Goal: Information Seeking & Learning: Learn about a topic

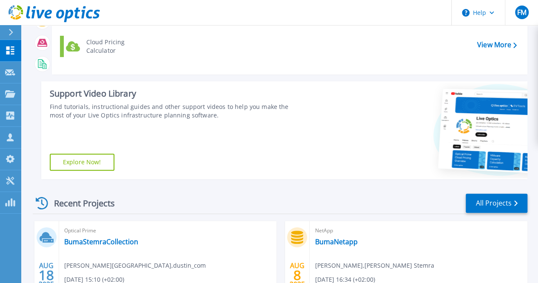
scroll to position [128, 0]
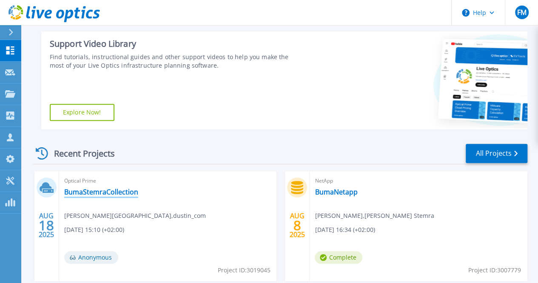
click at [122, 191] on link "BumaStemraCollection" at bounding box center [101, 192] width 74 height 9
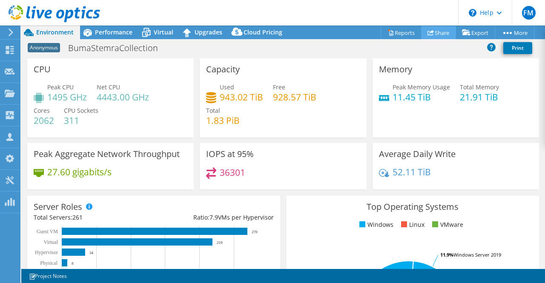
click at [436, 34] on link "Share" at bounding box center [438, 32] width 35 height 13
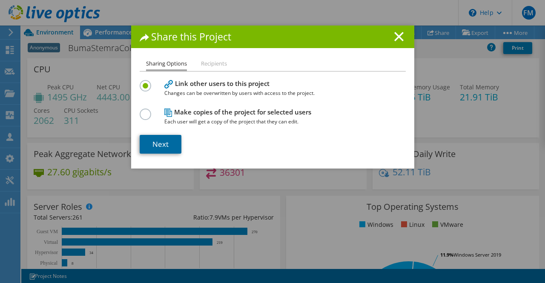
click at [156, 142] on link "Next" at bounding box center [161, 144] width 42 height 19
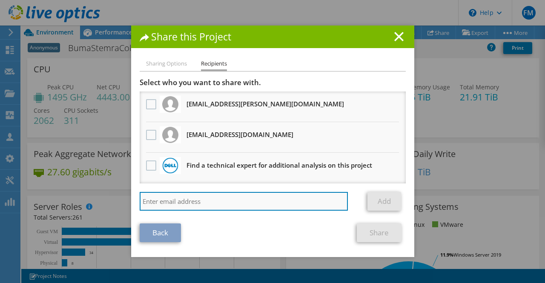
click at [286, 201] on input "search" at bounding box center [244, 201] width 209 height 19
paste input "martijn.maarhuis@bumastemra.nl"
type input "martijn.maarhuis@bumastemra.nl"
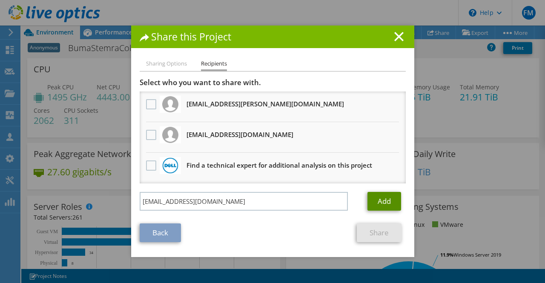
click at [386, 206] on link "Add" at bounding box center [384, 201] width 34 height 19
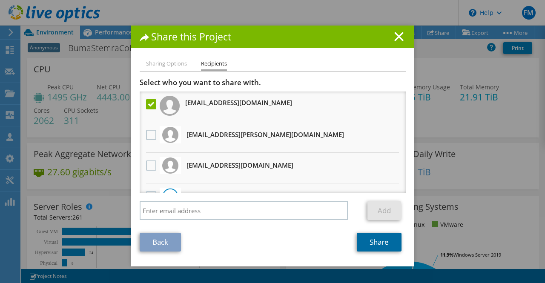
click at [379, 244] on link "Share" at bounding box center [379, 242] width 45 height 19
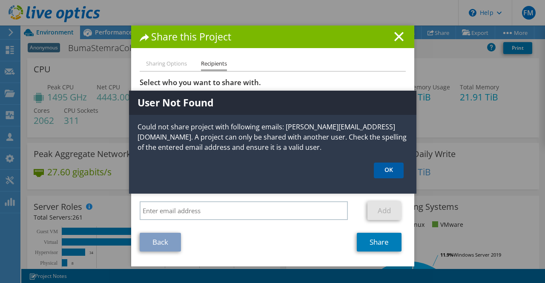
click at [394, 173] on link "OK" at bounding box center [389, 171] width 30 height 16
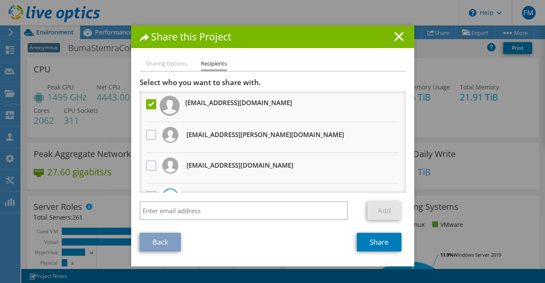
click at [398, 34] on line at bounding box center [399, 36] width 9 height 9
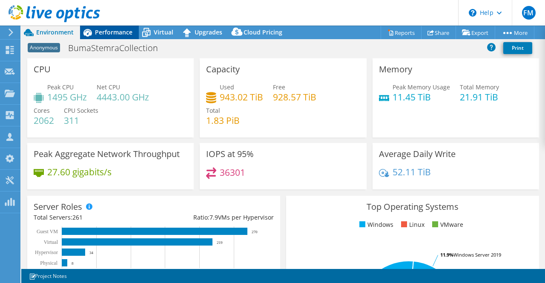
click at [101, 34] on span "Performance" at bounding box center [113, 32] width 37 height 8
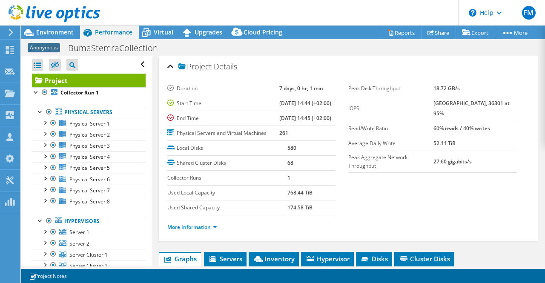
click at [46, 47] on span "Anonymous" at bounding box center [44, 47] width 32 height 9
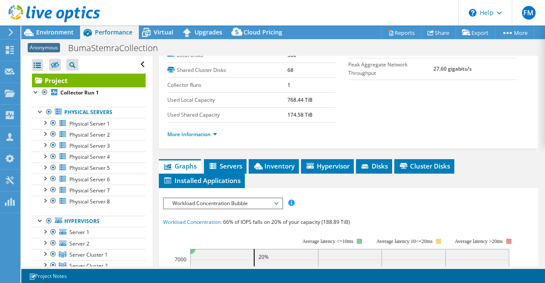
scroll to position [128, 0]
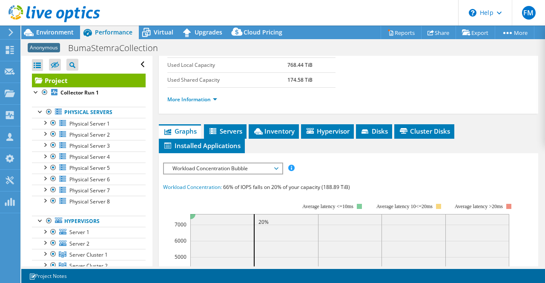
click at [275, 174] on span "Workload Concentration Bubble" at bounding box center [222, 168] width 109 height 10
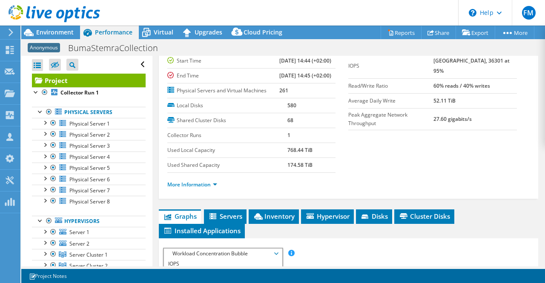
scroll to position [170, 0]
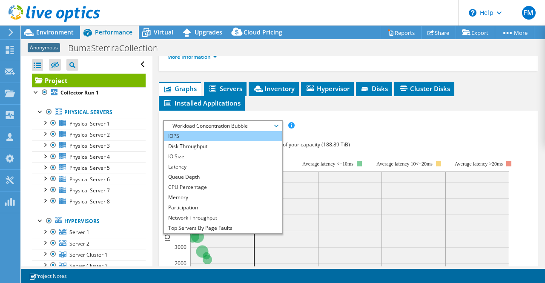
click at [195, 141] on li "IOPS" at bounding box center [223, 136] width 118 height 10
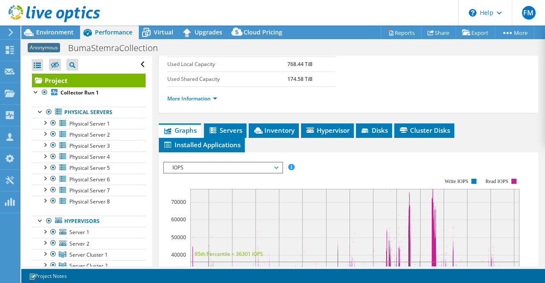
scroll to position [0, 0]
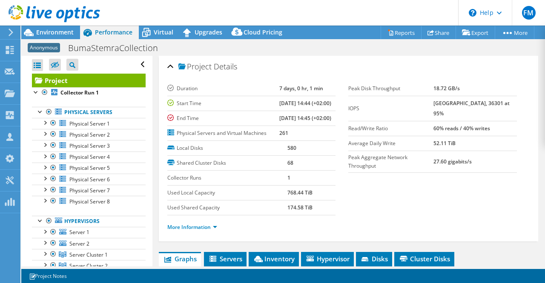
drag, startPoint x: 73, startPoint y: 92, endPoint x: 272, endPoint y: 68, distance: 199.8
click at [272, 69] on div "Project Details" at bounding box center [348, 67] width 363 height 18
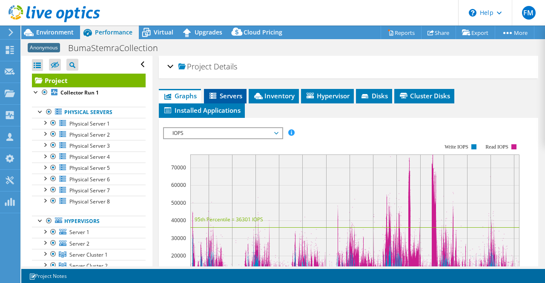
drag, startPoint x: 170, startPoint y: 65, endPoint x: 223, endPoint y: 134, distance: 86.8
click at [170, 65] on div "Project Details" at bounding box center [348, 67] width 363 height 18
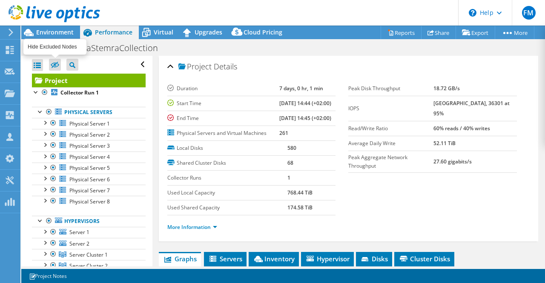
click at [57, 65] on icon at bounding box center [55, 65] width 9 height 6
click at [0, 0] on input "checkbox" at bounding box center [0, 0] width 0 height 0
click at [52, 64] on icon at bounding box center [55, 65] width 9 height 6
click at [0, 0] on input "checkbox" at bounding box center [0, 0] width 0 height 0
click at [44, 123] on div at bounding box center [44, 122] width 9 height 9
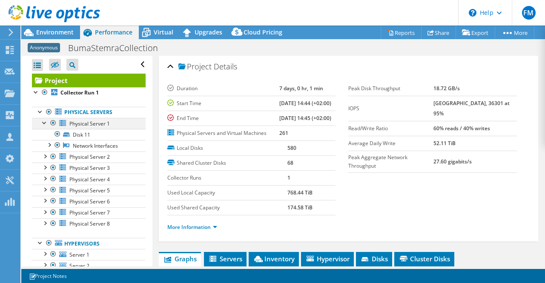
click at [46, 122] on div at bounding box center [44, 122] width 9 height 9
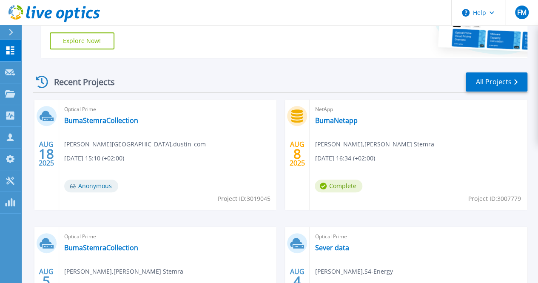
scroll to position [213, 0]
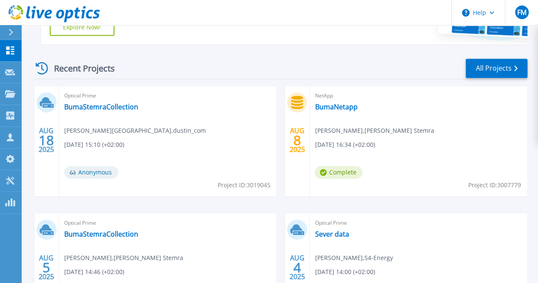
drag, startPoint x: 94, startPoint y: 108, endPoint x: 157, endPoint y: 67, distance: 75.1
click at [157, 67] on div "Recent Projects All Projects" at bounding box center [280, 68] width 495 height 21
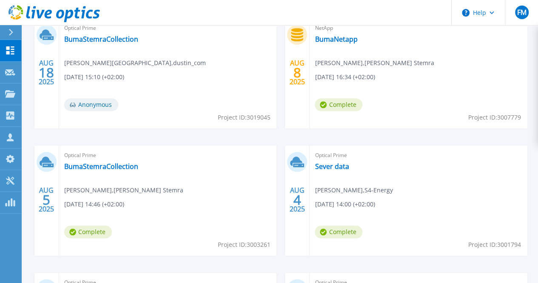
scroll to position [298, 0]
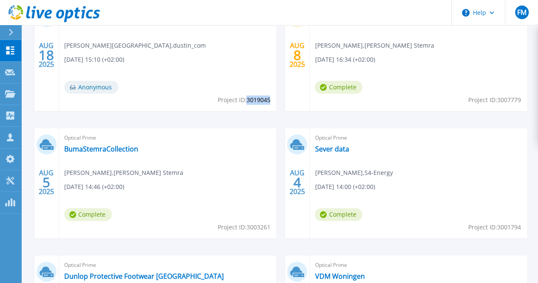
drag, startPoint x: 163, startPoint y: 100, endPoint x: 186, endPoint y: 102, distance: 22.6
click at [217, 102] on span "Project ID: 3019045" at bounding box center [243, 99] width 53 height 9
copy span "3019045"
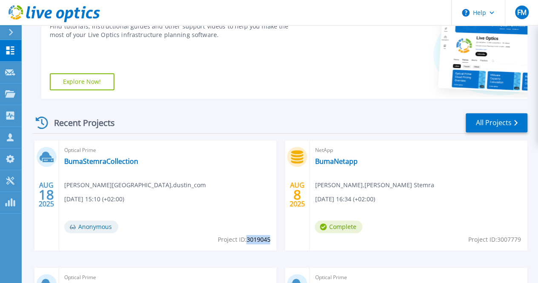
scroll to position [85, 0]
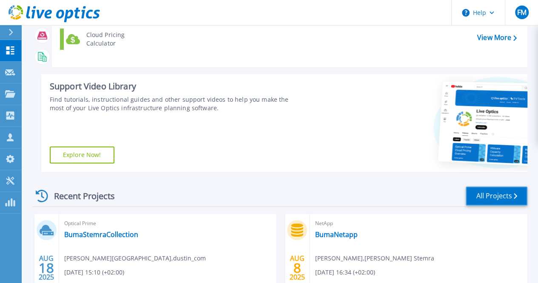
click at [495, 198] on link "All Projects" at bounding box center [497, 195] width 62 height 19
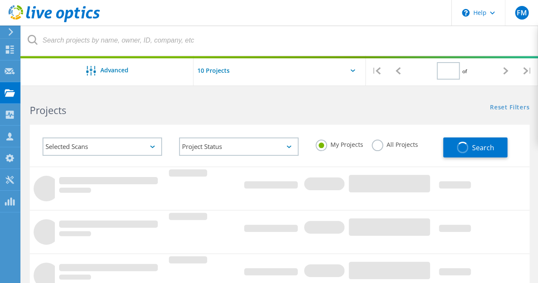
type input "1"
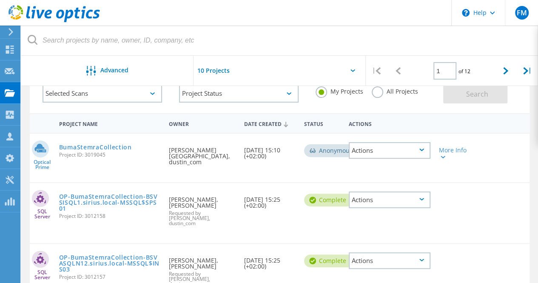
scroll to position [85, 0]
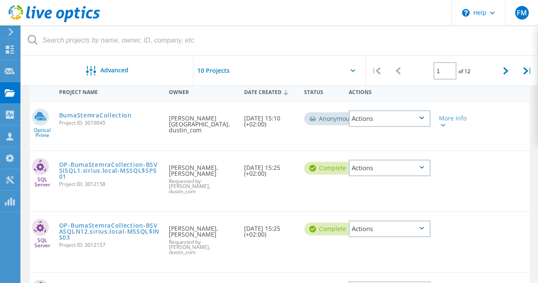
click at [422, 120] on div "Actions" at bounding box center [390, 118] width 82 height 17
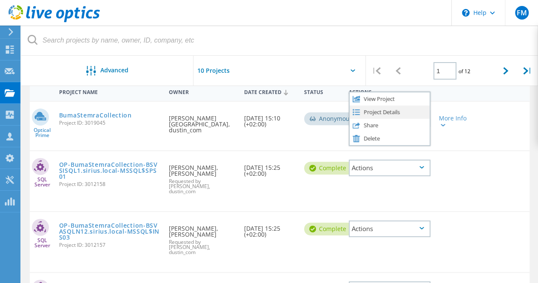
click at [379, 110] on div "Project Details" at bounding box center [390, 112] width 80 height 13
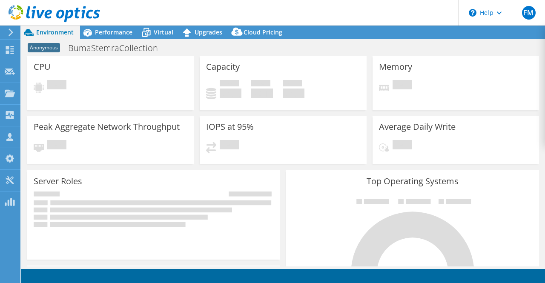
select select "USD"
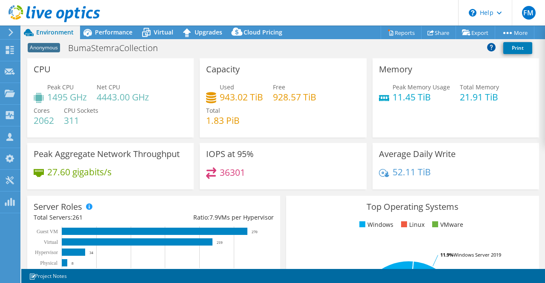
click at [492, 46] on icon at bounding box center [491, 47] width 9 height 9
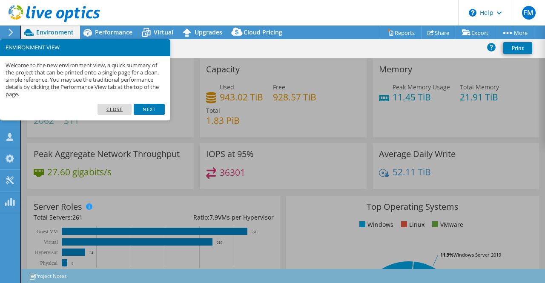
click at [105, 110] on link "Close" at bounding box center [114, 109] width 34 height 11
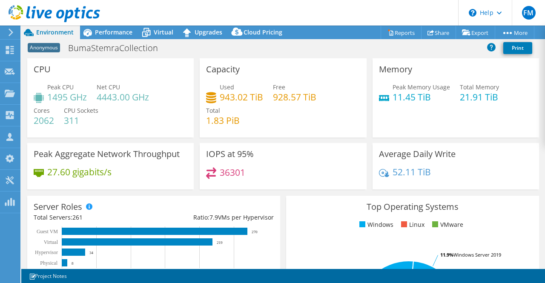
click at [302, 120] on div "Used 943.02 TiB Free 928.57 TiB Total 1.83 PiB" at bounding box center [283, 108] width 154 height 51
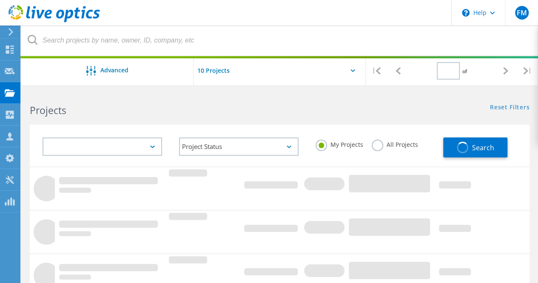
type input "1"
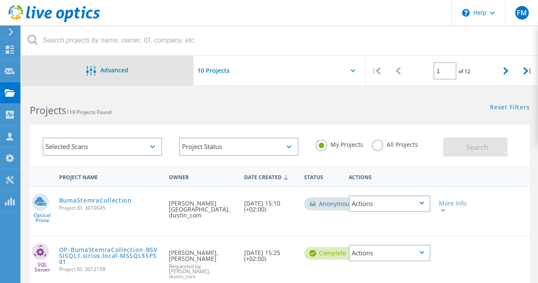
click at [111, 67] on span "Advanced" at bounding box center [114, 70] width 28 height 6
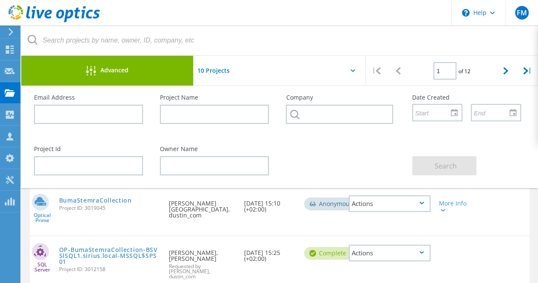
click at [111, 67] on span "Advanced" at bounding box center [114, 70] width 28 height 6
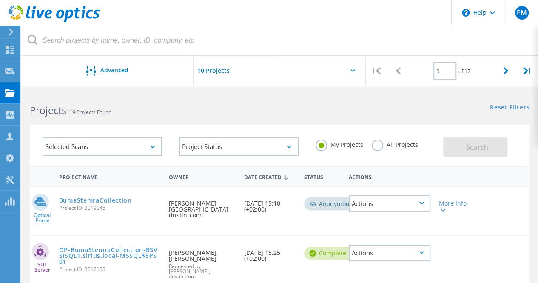
click at [231, 71] on input "text" at bounding box center [236, 71] width 85 height 30
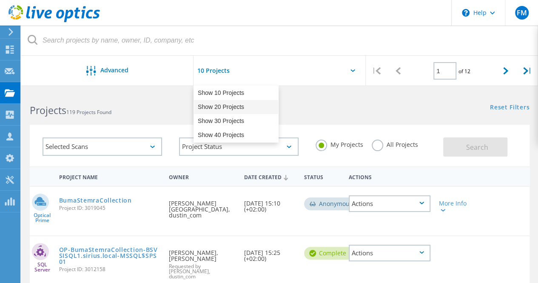
click at [237, 103] on div "Show 20 Projects" at bounding box center [236, 107] width 84 height 14
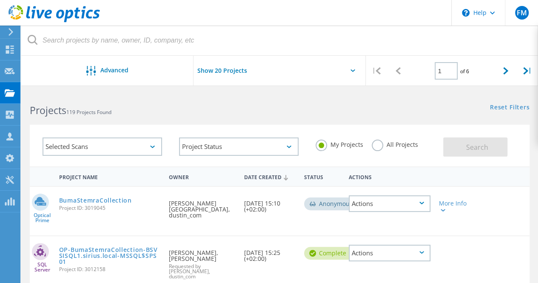
click at [349, 74] on div "Show 20 Projects Pull down to refresh... Release to refresh... Refreshing... Sh…" at bounding box center [280, 73] width 172 height 35
click at [353, 70] on icon at bounding box center [353, 70] width 5 height 3
click at [237, 70] on input "Show 20 Projects" at bounding box center [236, 71] width 85 height 30
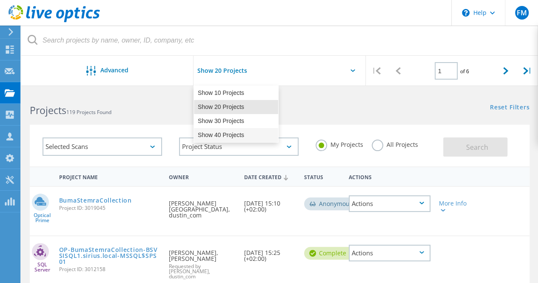
click at [243, 134] on div "Show 40 Projects" at bounding box center [236, 135] width 84 height 14
type input "Show 40 Projects"
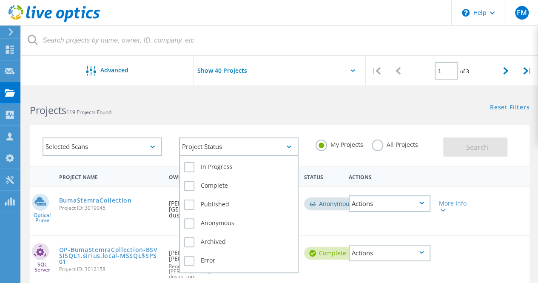
click at [291, 147] on icon at bounding box center [289, 147] width 5 height 3
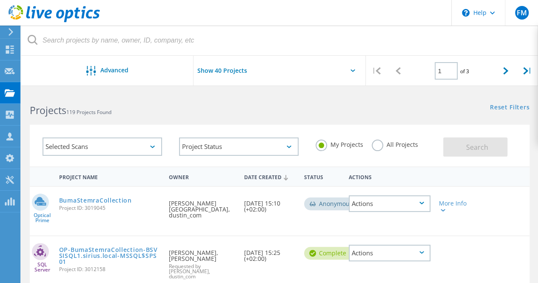
click at [153, 144] on div "Selected Scans" at bounding box center [103, 146] width 120 height 18
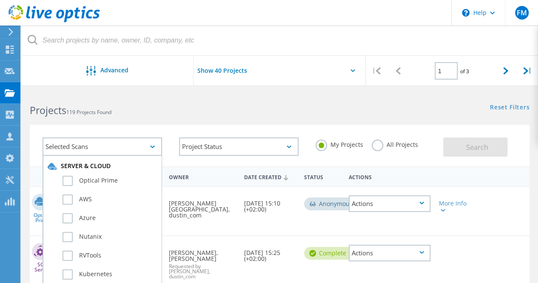
scroll to position [6, 0]
click at [66, 180] on label "Optical Prime" at bounding box center [110, 179] width 94 height 10
click at [0, 0] on input "Optical Prime" at bounding box center [0, 0] width 0 height 0
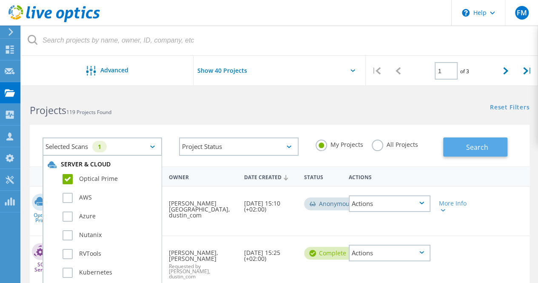
click at [466, 148] on button "Search" at bounding box center [475, 146] width 64 height 19
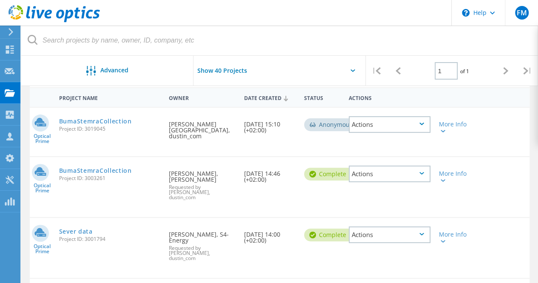
scroll to position [85, 0]
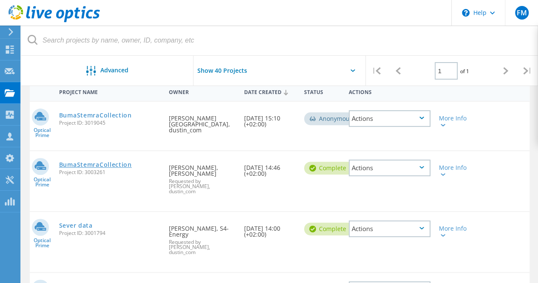
click at [108, 162] on link "BumaStemraCollection" at bounding box center [95, 165] width 73 height 6
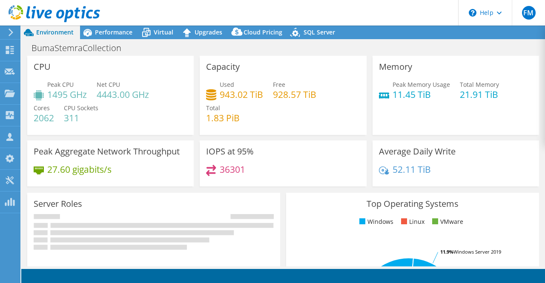
select select "USD"
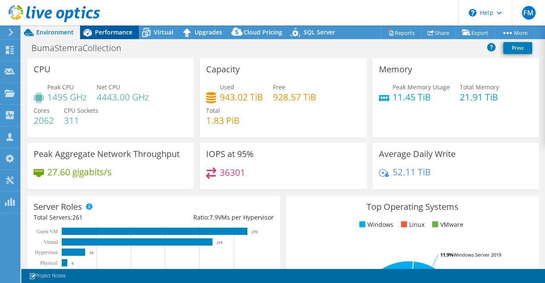
click at [121, 34] on span "Performance" at bounding box center [113, 32] width 37 height 8
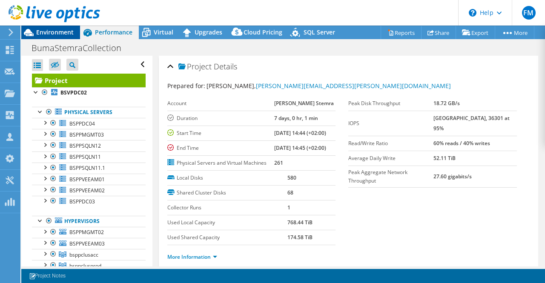
click at [57, 29] on span "Environment" at bounding box center [54, 32] width 37 height 8
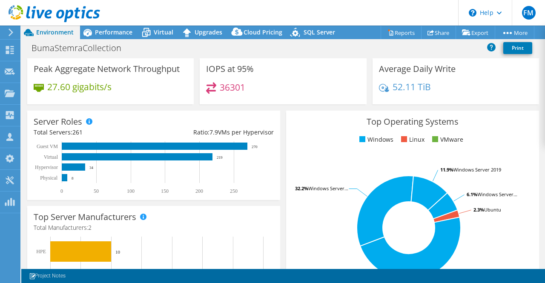
scroll to position [128, 0]
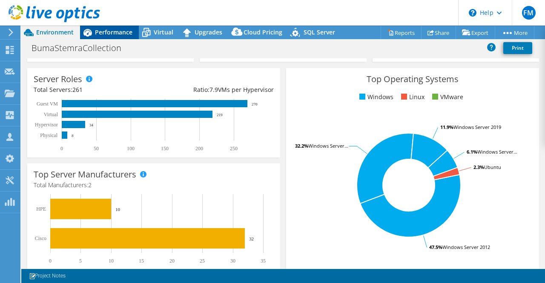
drag, startPoint x: 107, startPoint y: 29, endPoint x: 103, endPoint y: 34, distance: 6.4
click at [107, 29] on span "Performance" at bounding box center [113, 32] width 37 height 8
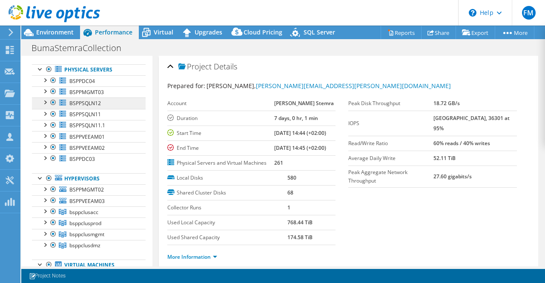
scroll to position [0, 0]
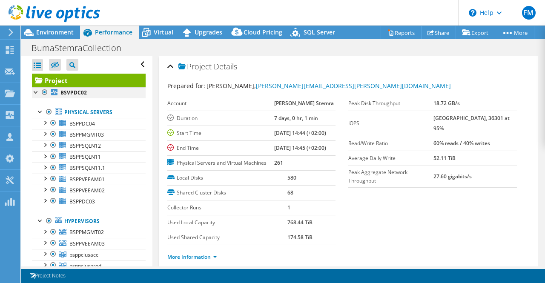
click at [35, 92] on div at bounding box center [36, 91] width 9 height 9
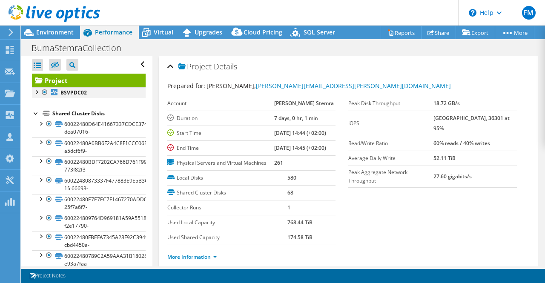
click at [36, 92] on div at bounding box center [36, 91] width 9 height 9
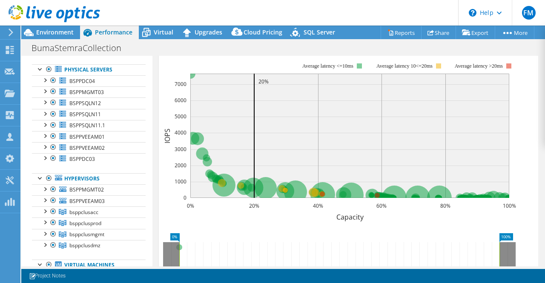
scroll to position [255, 0]
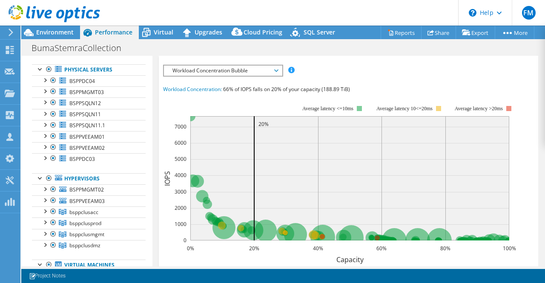
click at [278, 72] on icon at bounding box center [276, 70] width 4 height 3
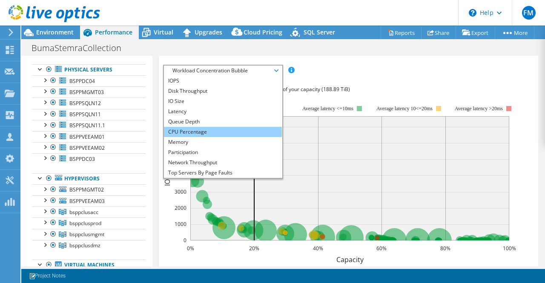
click at [207, 137] on li "CPU Percentage" at bounding box center [223, 132] width 118 height 10
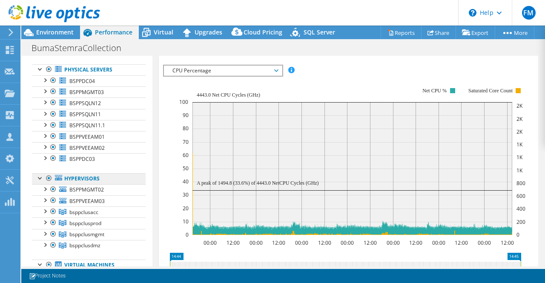
click at [69, 177] on link "Hypervisors" at bounding box center [89, 178] width 114 height 11
click at [88, 177] on link "Hypervisors" at bounding box center [89, 178] width 114 height 11
drag, startPoint x: 49, startPoint y: 69, endPoint x: 39, endPoint y: 85, distance: 18.5
click at [49, 69] on div at bounding box center [49, 69] width 9 height 10
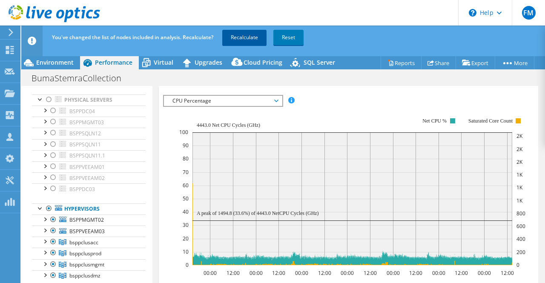
click at [253, 37] on link "Recalculate" at bounding box center [244, 37] width 44 height 15
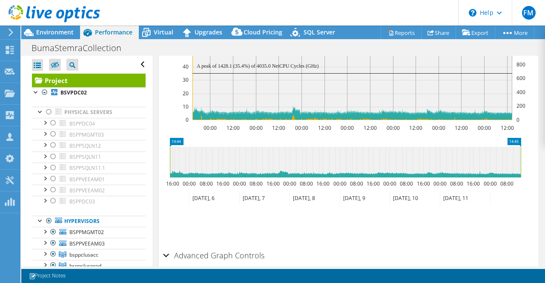
scroll to position [383, 0]
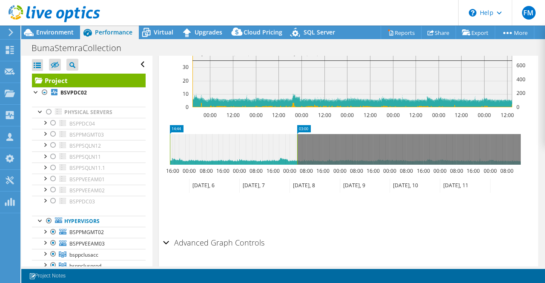
drag, startPoint x: 521, startPoint y: 178, endPoint x: 297, endPoint y: 164, distance: 223.9
click at [297, 164] on rect at bounding box center [296, 149] width 3 height 31
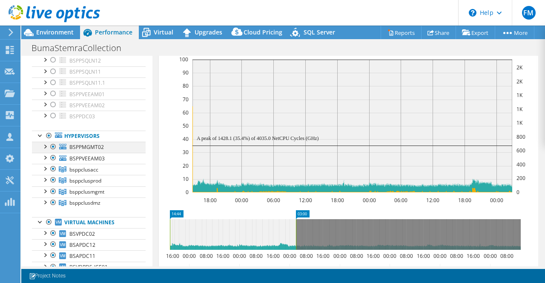
scroll to position [128, 0]
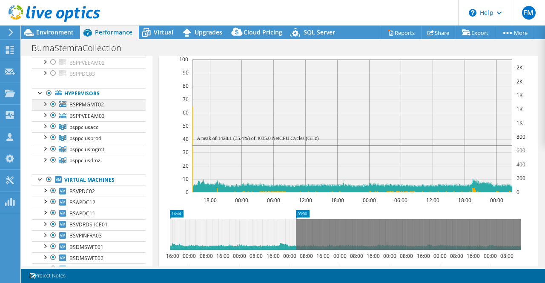
click at [53, 101] on div at bounding box center [53, 104] width 9 height 10
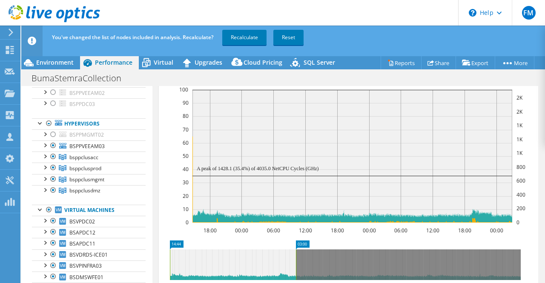
drag, startPoint x: 53, startPoint y: 144, endPoint x: 145, endPoint y: 164, distance: 94.6
click at [53, 144] on div at bounding box center [53, 145] width 9 height 10
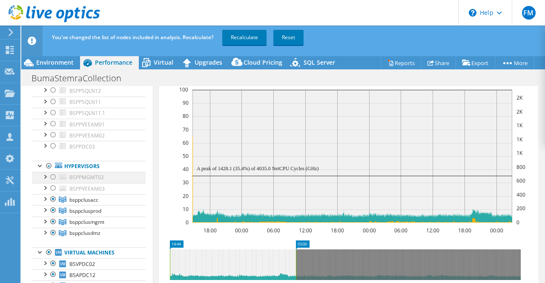
click at [55, 174] on div at bounding box center [53, 177] width 9 height 10
click at [53, 186] on div at bounding box center [53, 188] width 9 height 10
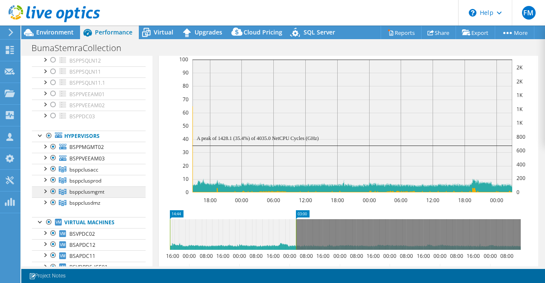
scroll to position [128, 0]
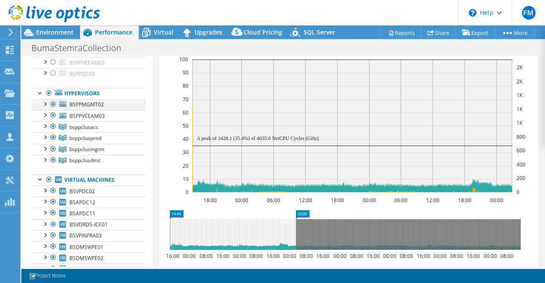
drag, startPoint x: 52, startPoint y: 112, endPoint x: 52, endPoint y: 106, distance: 6.4
click at [52, 112] on div at bounding box center [53, 115] width 9 height 10
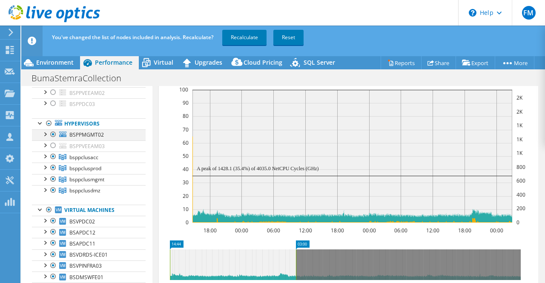
click at [54, 131] on div at bounding box center [53, 134] width 9 height 10
click at [253, 36] on link "Recalculate" at bounding box center [244, 37] width 44 height 15
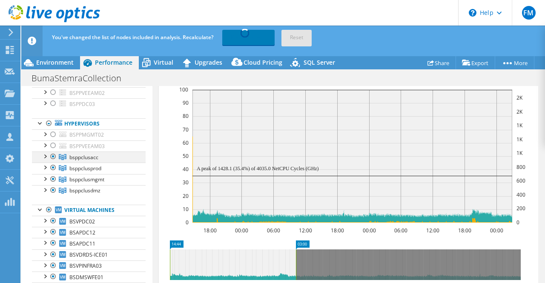
click at [43, 154] on div at bounding box center [44, 156] width 9 height 9
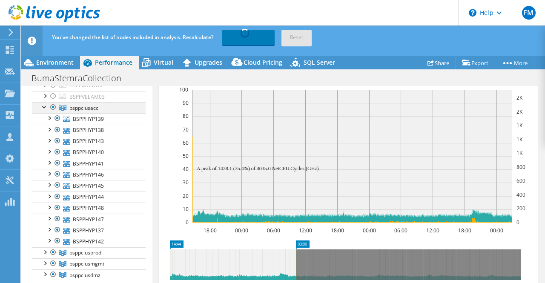
scroll to position [170, 0]
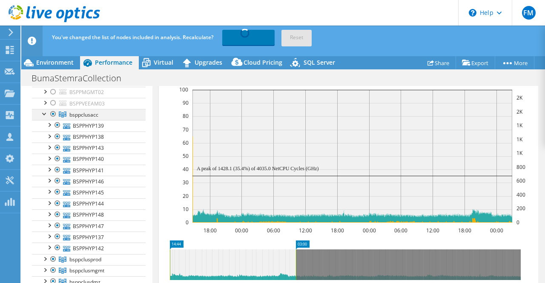
click at [45, 112] on div at bounding box center [44, 113] width 9 height 9
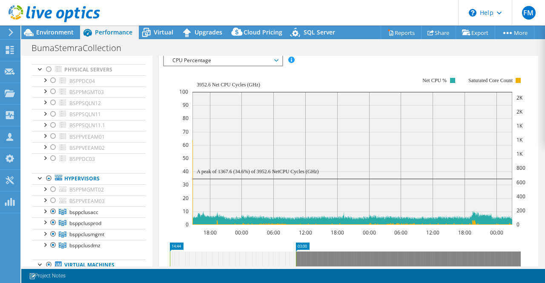
scroll to position [263, 0]
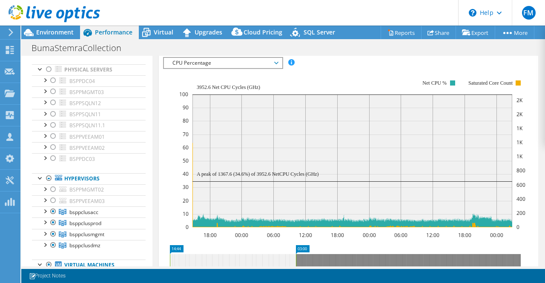
click at [276, 68] on span "CPU Percentage" at bounding box center [222, 63] width 109 height 10
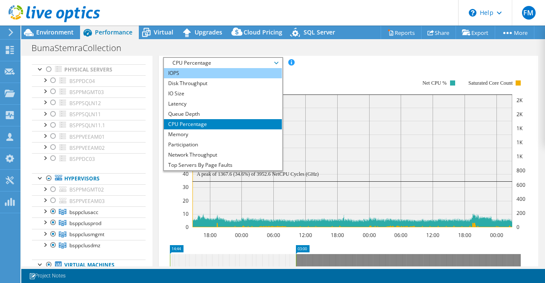
click at [221, 78] on li "IOPS" at bounding box center [223, 73] width 118 height 10
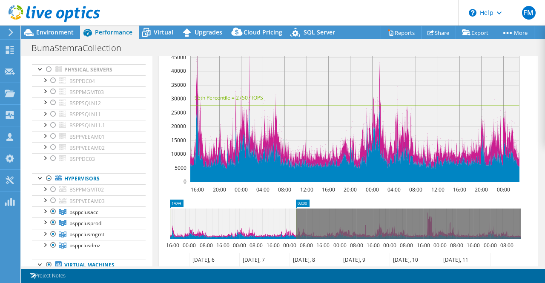
scroll to position [348, 0]
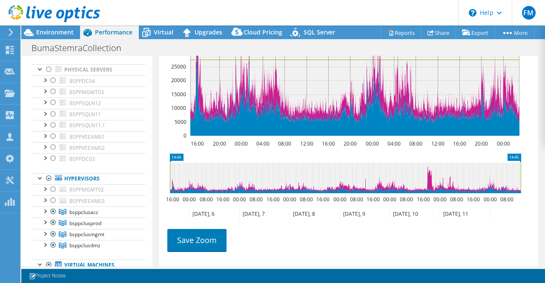
drag, startPoint x: 295, startPoint y: 202, endPoint x: 478, endPoint y: 223, distance: 184.2
click at [522, 212] on icon "14:44 14:45 16:00 00:00 08:00 16:00 00:00 08:00 16:00 00:00 08:00 16:00 00:00 0…" at bounding box center [345, 188] width 364 height 68
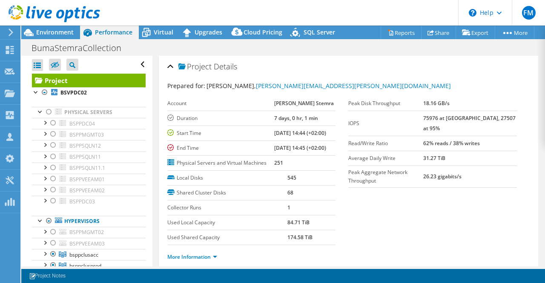
select select "USD"
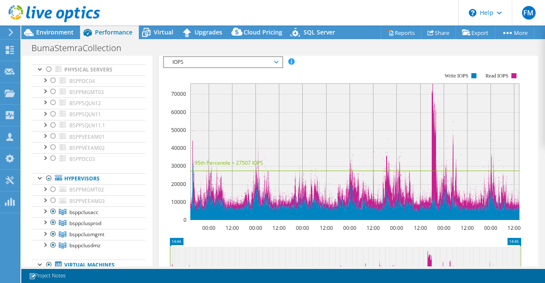
scroll to position [250, 0]
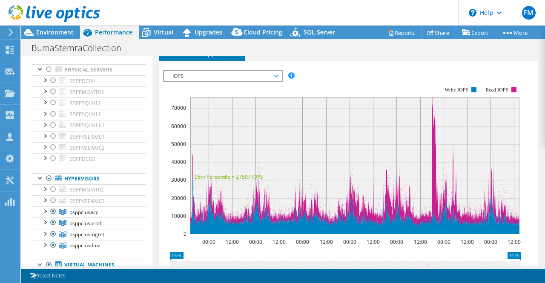
click at [277, 81] on span "IOPS" at bounding box center [222, 76] width 109 height 10
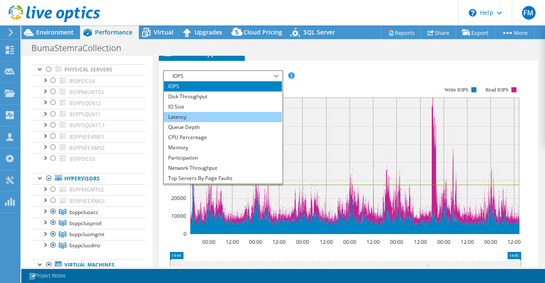
click at [223, 122] on li "Latency" at bounding box center [223, 117] width 118 height 10
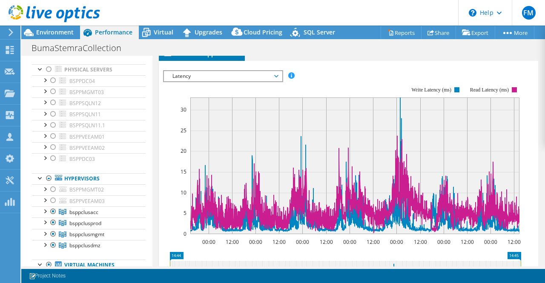
scroll to position [292, 0]
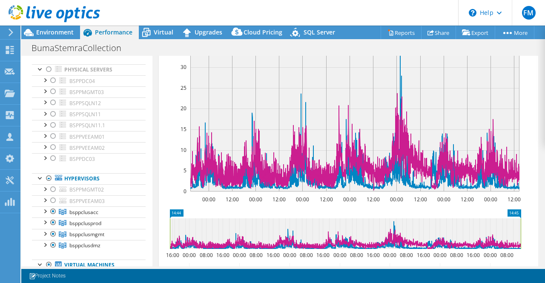
click at [278, 39] on span "Latency" at bounding box center [223, 34] width 118 height 10
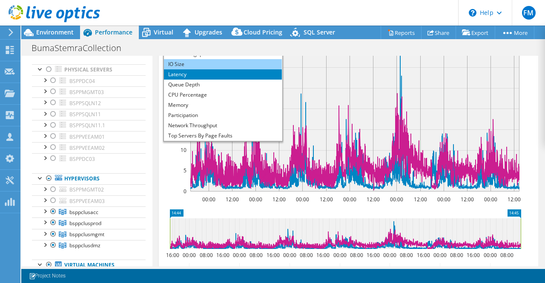
click at [216, 69] on li "IO Size" at bounding box center [223, 64] width 118 height 10
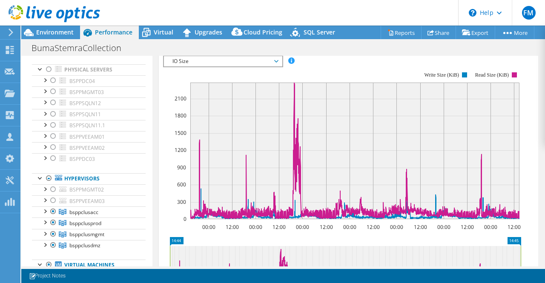
scroll to position [250, 0]
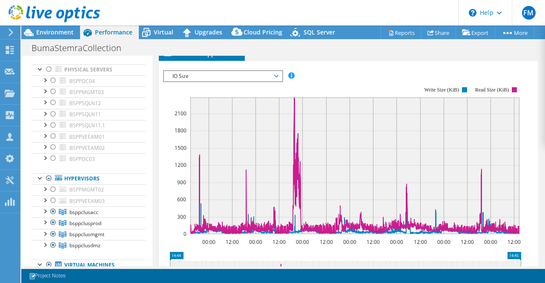
click at [277, 81] on span "IO Size" at bounding box center [222, 76] width 109 height 10
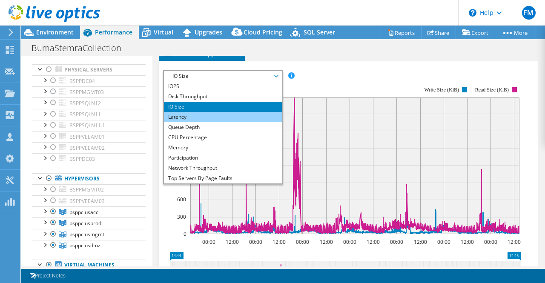
click at [195, 122] on li "Latency" at bounding box center [223, 117] width 118 height 10
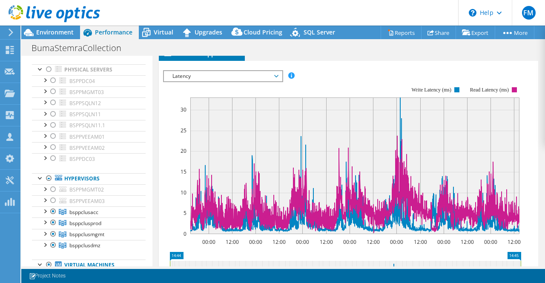
click at [277, 81] on span "Latency" at bounding box center [222, 76] width 109 height 10
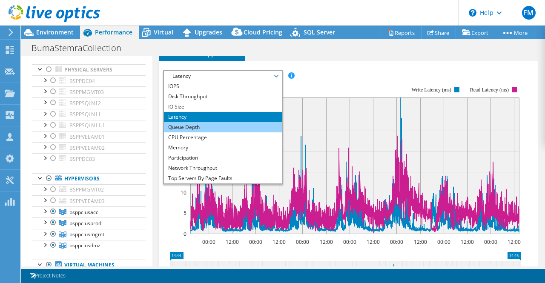
click at [197, 132] on li "Queue Depth" at bounding box center [223, 127] width 118 height 10
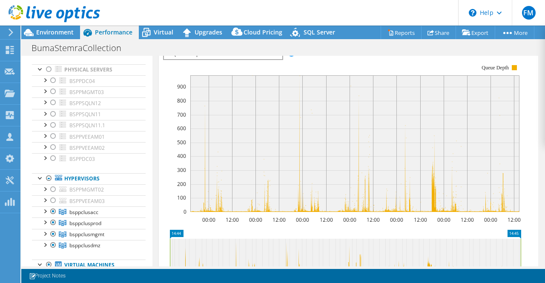
scroll to position [270, 0]
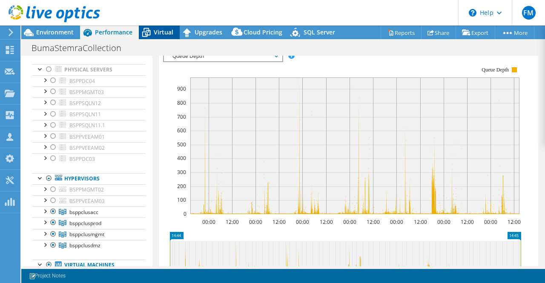
click at [162, 33] on span "Virtual" at bounding box center [164, 32] width 20 height 8
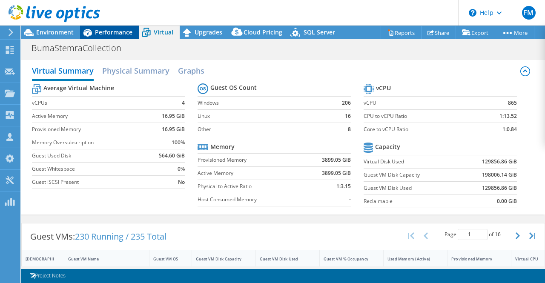
click at [108, 30] on span "Performance" at bounding box center [113, 32] width 37 height 8
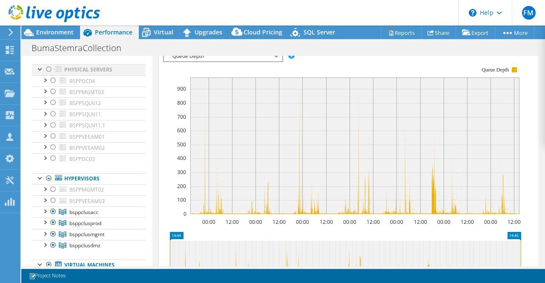
click at [49, 68] on div at bounding box center [49, 69] width 9 height 10
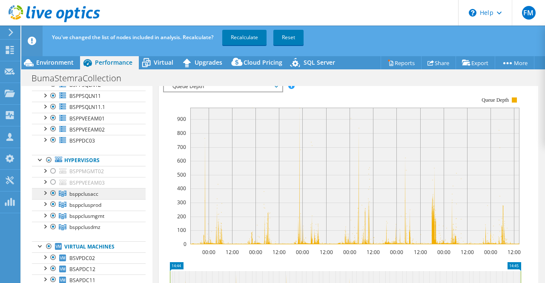
scroll to position [128, 0]
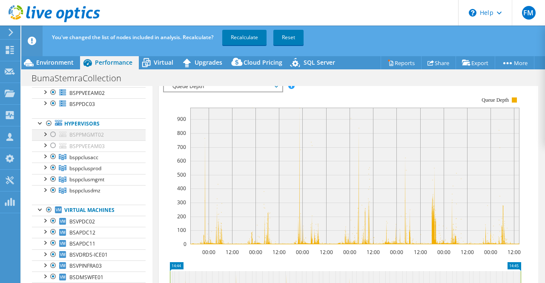
drag, startPoint x: 54, startPoint y: 145, endPoint x: 52, endPoint y: 134, distance: 10.8
click at [54, 145] on div at bounding box center [53, 145] width 9 height 10
click at [52, 131] on div at bounding box center [53, 134] width 9 height 10
click at [54, 155] on div at bounding box center [53, 157] width 9 height 10
click at [55, 164] on div at bounding box center [53, 168] width 9 height 10
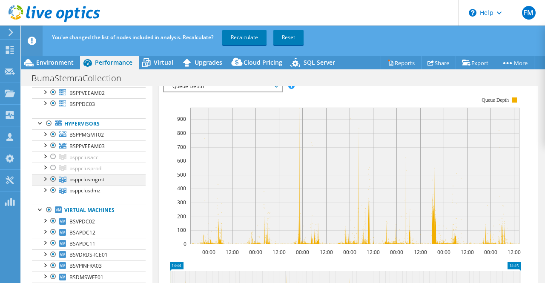
click at [54, 175] on div at bounding box center [53, 179] width 9 height 10
drag, startPoint x: 54, startPoint y: 187, endPoint x: 53, endPoint y: 200, distance: 12.4
click at [54, 187] on div at bounding box center [53, 190] width 9 height 10
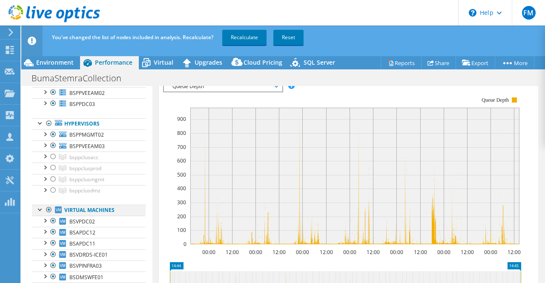
click at [48, 205] on div at bounding box center [49, 210] width 9 height 10
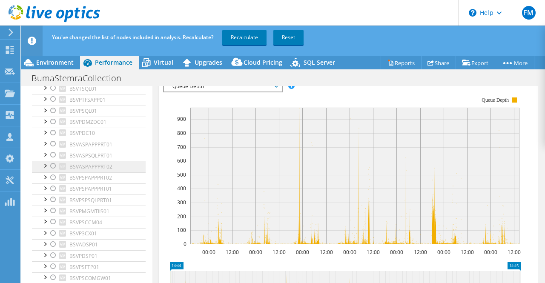
scroll to position [0, 0]
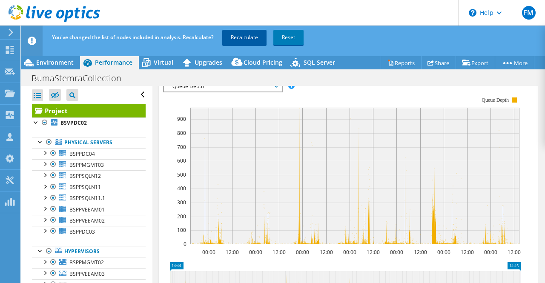
click at [249, 40] on link "Recalculate" at bounding box center [244, 37] width 44 height 15
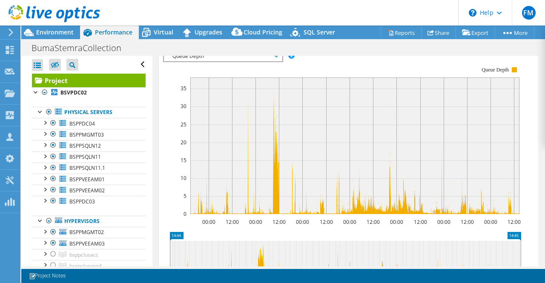
click at [275, 61] on span "Queue Depth" at bounding box center [222, 56] width 109 height 10
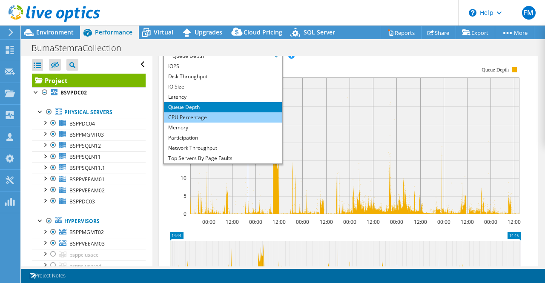
click at [208, 123] on li "CPU Percentage" at bounding box center [223, 117] width 118 height 10
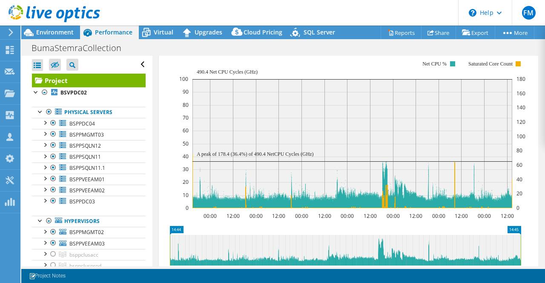
scroll to position [270, 0]
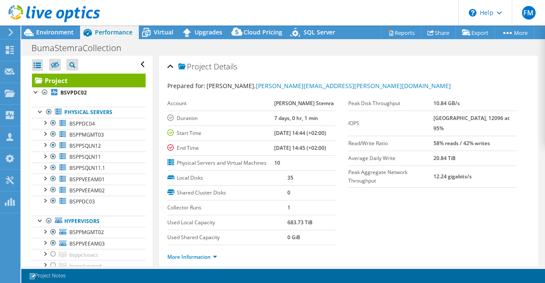
select select "USD"
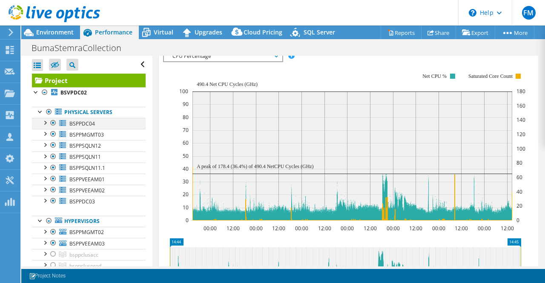
click at [54, 120] on div at bounding box center [53, 123] width 9 height 10
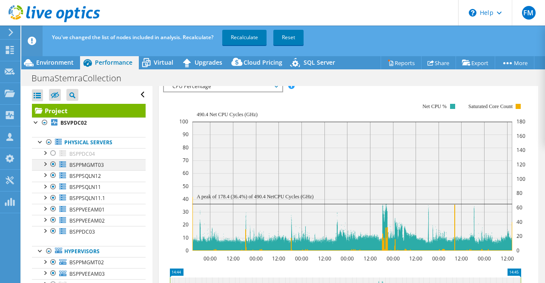
click at [52, 165] on div at bounding box center [53, 164] width 9 height 10
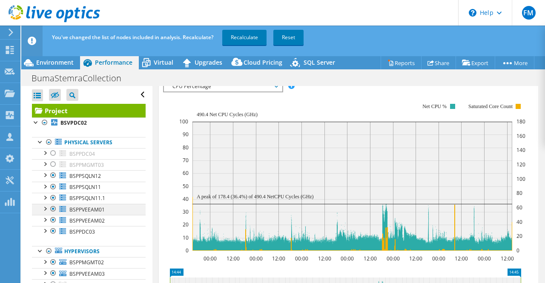
click at [54, 208] on div at bounding box center [53, 209] width 9 height 10
click at [54, 215] on div at bounding box center [53, 220] width 9 height 10
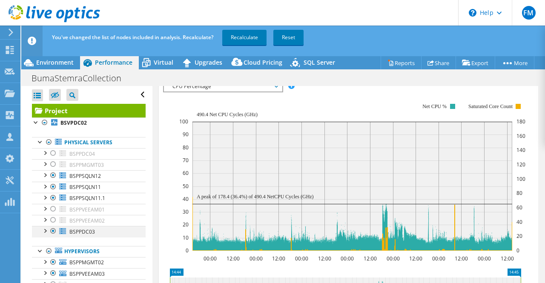
click at [52, 229] on div at bounding box center [53, 231] width 9 height 10
click at [53, 258] on div at bounding box center [53, 262] width 9 height 10
click at [53, 269] on div at bounding box center [53, 273] width 9 height 10
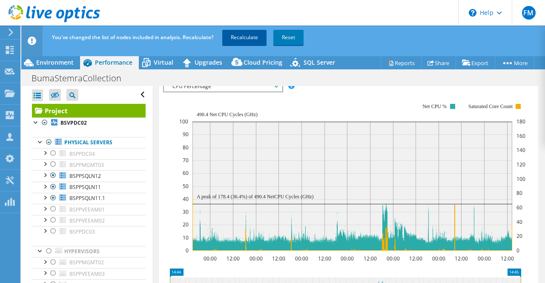
click at [247, 35] on link "Recalculate" at bounding box center [244, 37] width 44 height 15
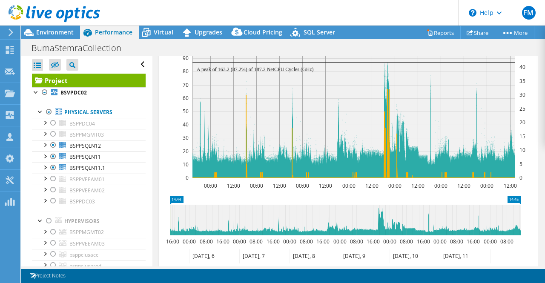
scroll to position [227, 0]
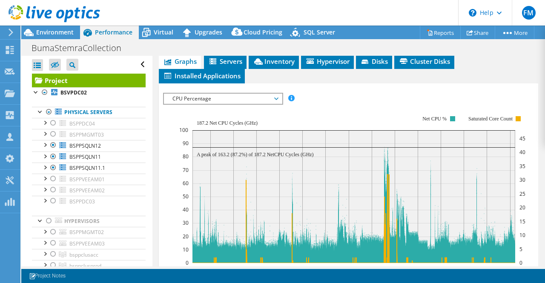
click at [279, 104] on span "CPU Percentage" at bounding box center [223, 99] width 118 height 10
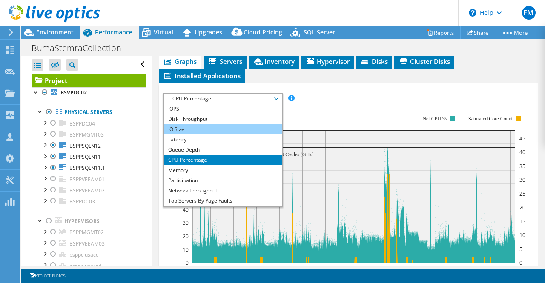
drag, startPoint x: 200, startPoint y: 162, endPoint x: 214, endPoint y: 154, distance: 15.5
click at [200, 145] on li "Latency" at bounding box center [223, 139] width 118 height 10
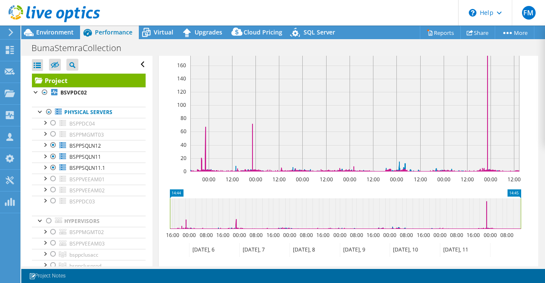
scroll to position [270, 0]
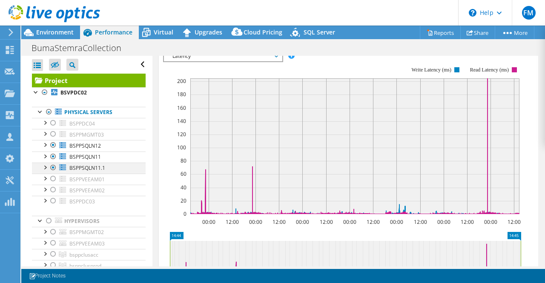
click at [46, 166] on div at bounding box center [44, 167] width 9 height 9
click at [42, 166] on div at bounding box center [44, 167] width 9 height 9
click at [276, 61] on span "Latency" at bounding box center [222, 56] width 109 height 10
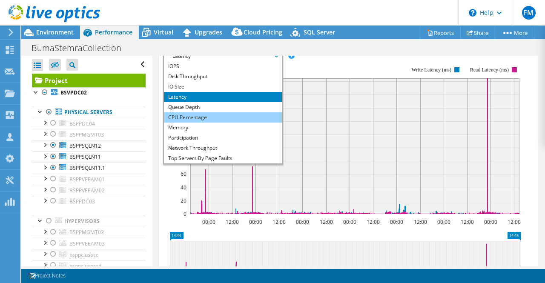
click at [223, 123] on li "CPU Percentage" at bounding box center [223, 117] width 118 height 10
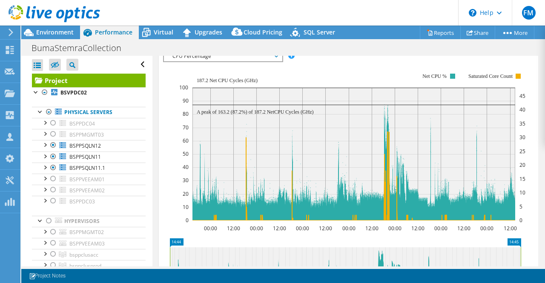
click at [278, 61] on span "CPU Percentage" at bounding box center [223, 56] width 118 height 10
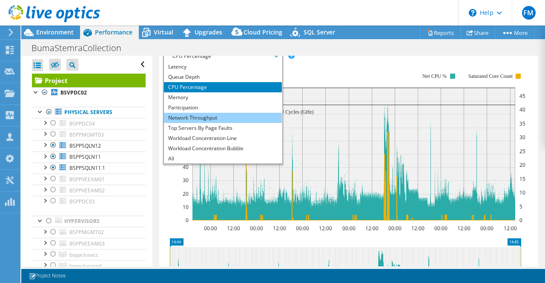
scroll to position [31, 0]
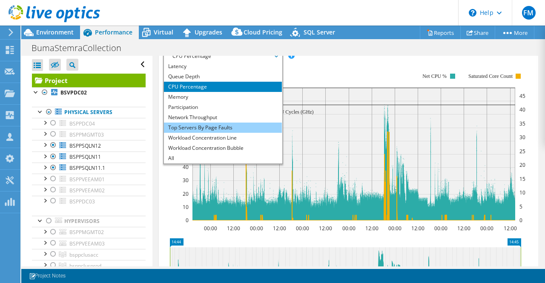
click at [211, 133] on li "Top Servers By Page Faults" at bounding box center [223, 128] width 118 height 10
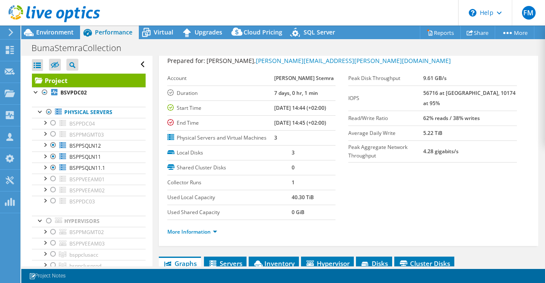
scroll to position [14, 0]
